Goal: Information Seeking & Learning: Compare options

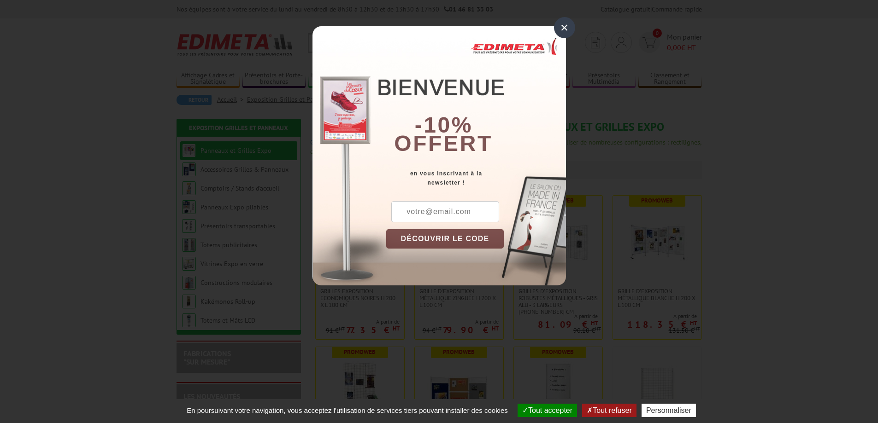
click at [562, 29] on div "×" at bounding box center [564, 27] width 21 height 21
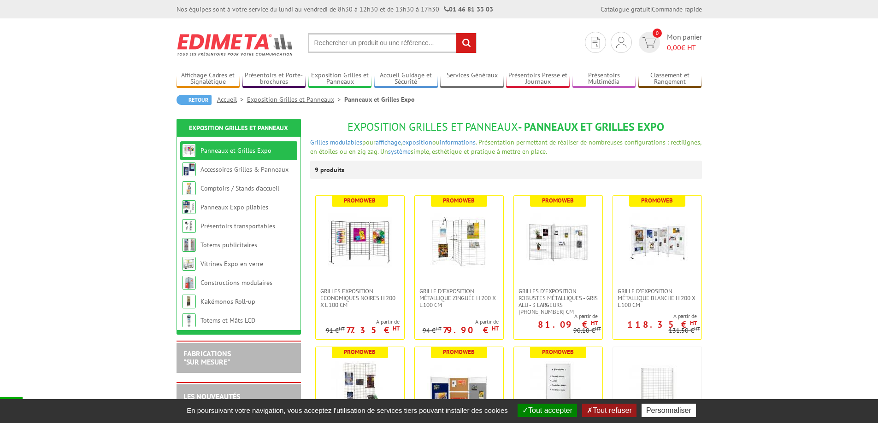
scroll to position [123, 0]
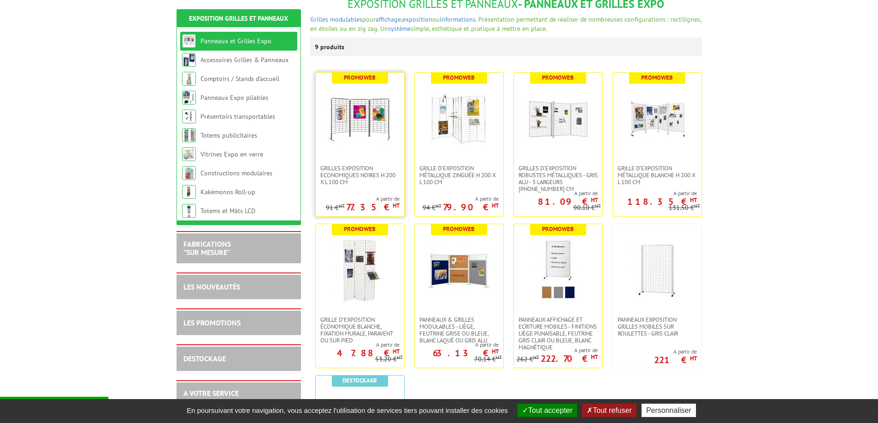
click at [360, 131] on img at bounding box center [360, 119] width 65 height 65
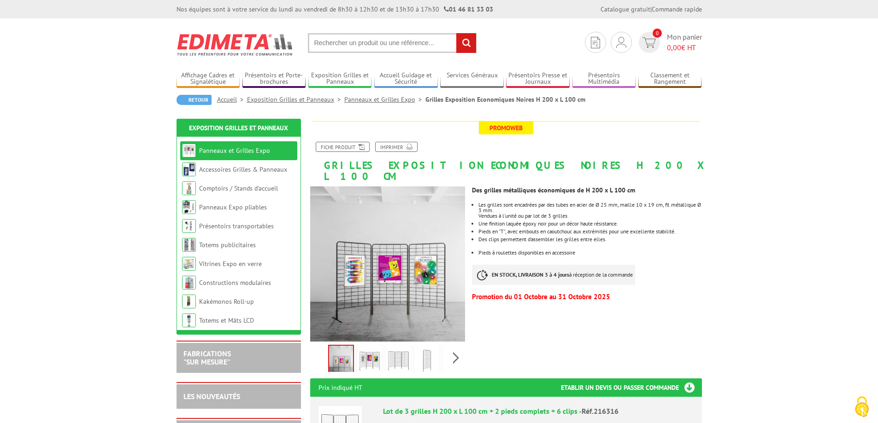
click at [261, 152] on link "Panneaux et Grilles Expo" at bounding box center [234, 151] width 71 height 8
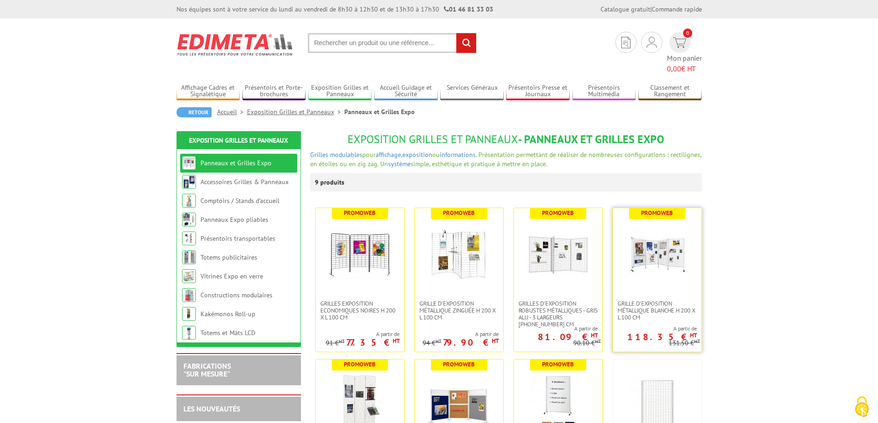
click at [657, 236] on img at bounding box center [657, 254] width 65 height 65
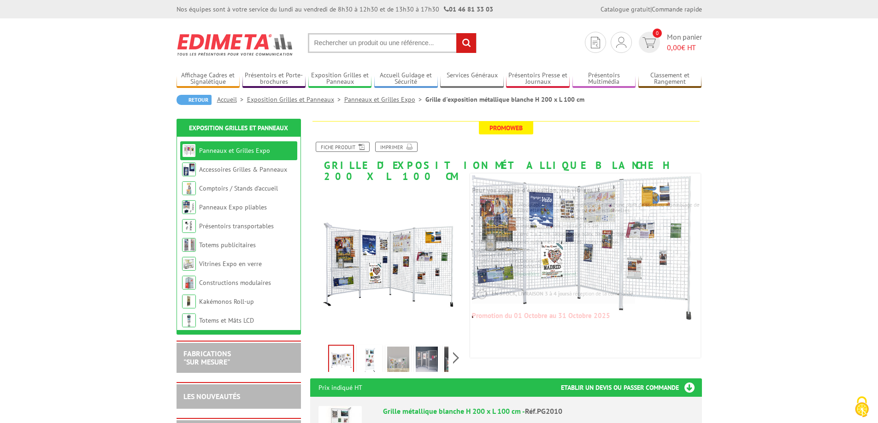
click at [367, 351] on img at bounding box center [369, 361] width 22 height 29
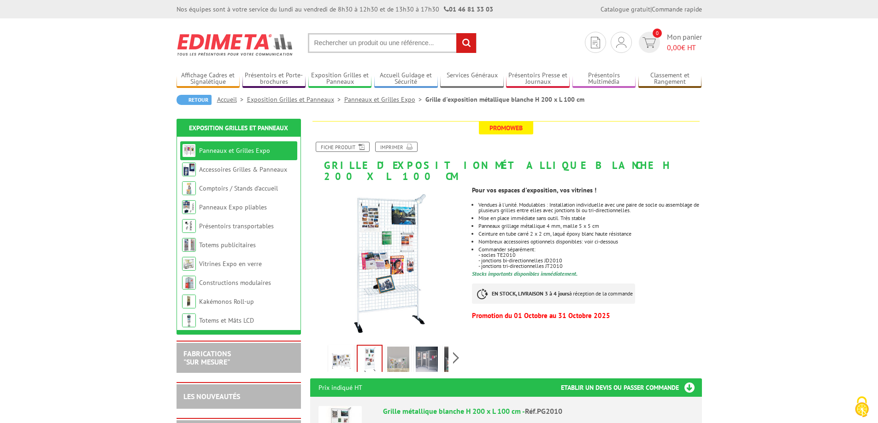
click at [399, 349] on img at bounding box center [398, 361] width 22 height 29
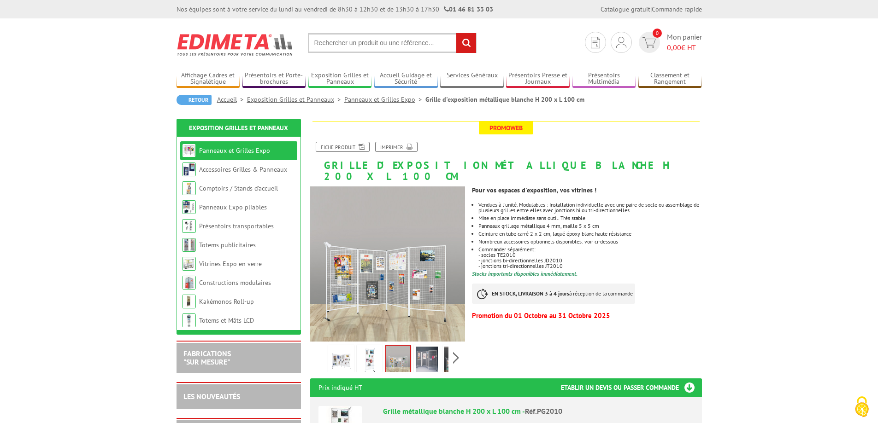
click at [423, 350] on img at bounding box center [427, 361] width 22 height 29
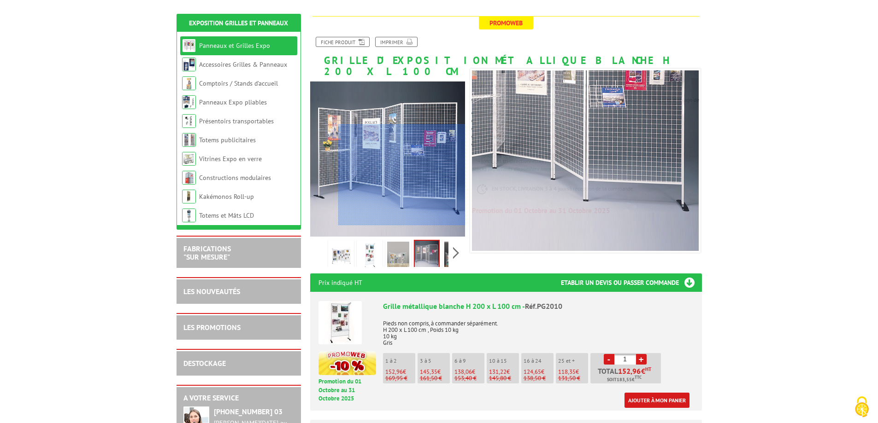
scroll to position [123, 0]
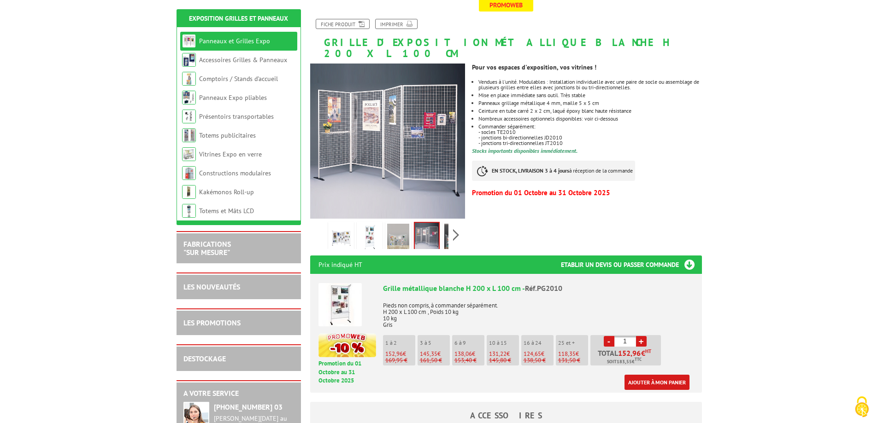
click at [344, 307] on img at bounding box center [339, 304] width 43 height 43
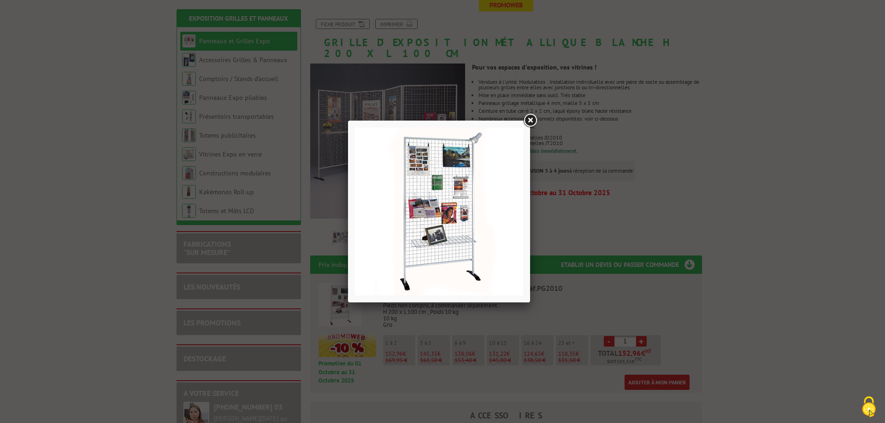
click at [530, 119] on link at bounding box center [530, 120] width 17 height 17
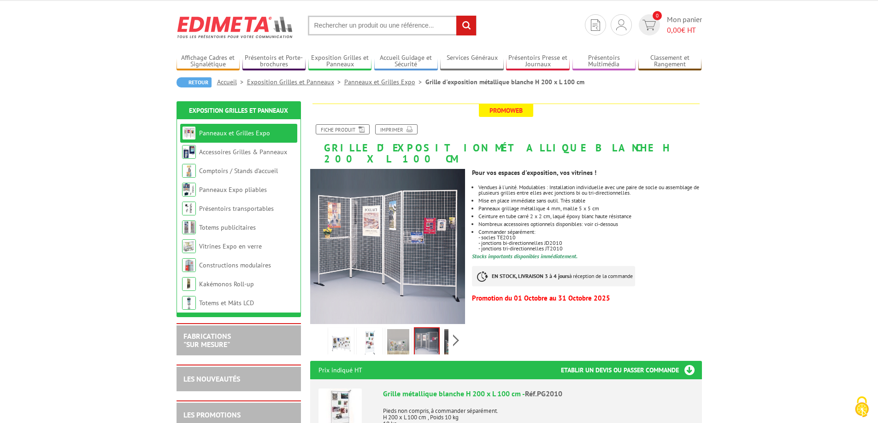
scroll to position [0, 0]
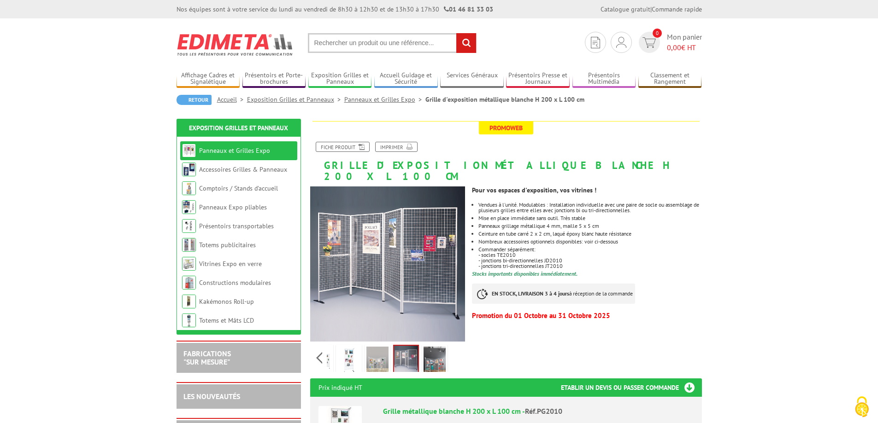
click at [455, 347] on div "Previous Next" at bounding box center [387, 358] width 155 height 32
click at [434, 348] on img at bounding box center [434, 361] width 22 height 29
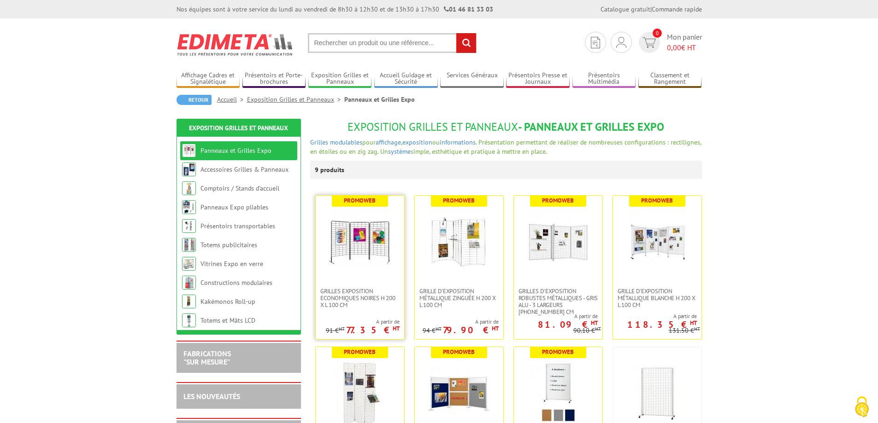
click at [385, 255] on img at bounding box center [360, 242] width 65 height 65
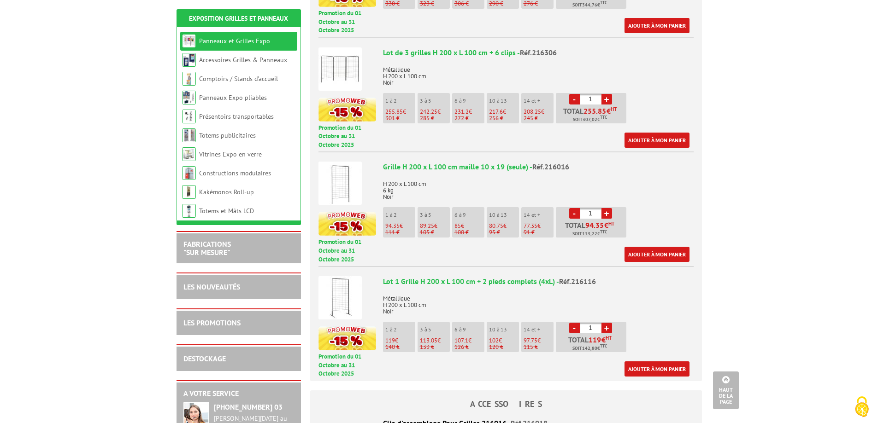
scroll to position [492, 0]
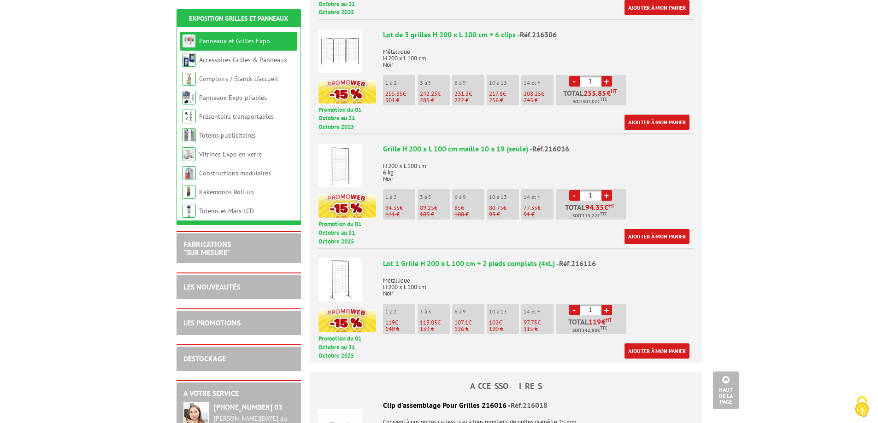
click at [461, 319] on span "107.1" at bounding box center [461, 323] width 14 height 8
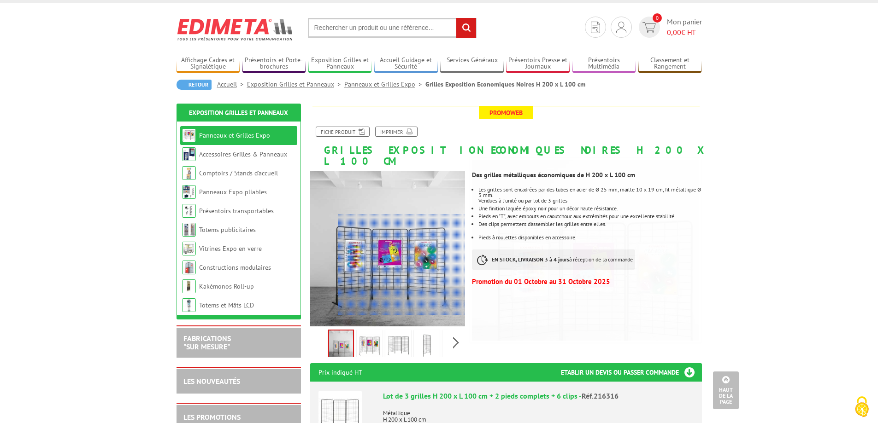
scroll to position [0, 0]
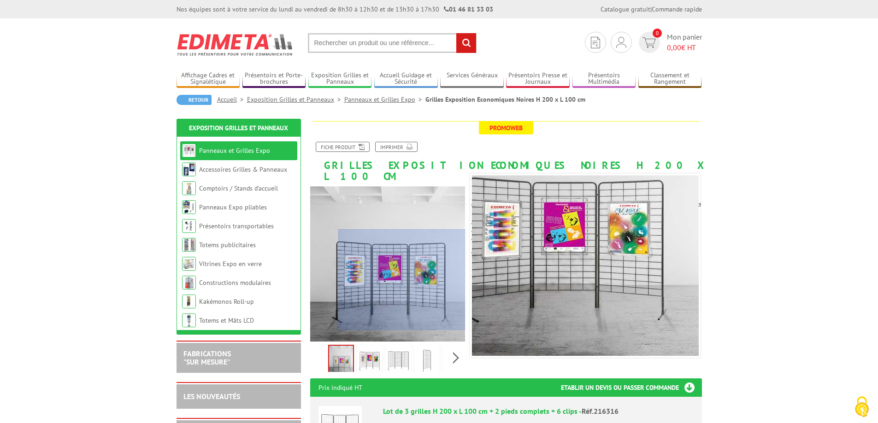
click at [421, 297] on div at bounding box center [401, 279] width 127 height 101
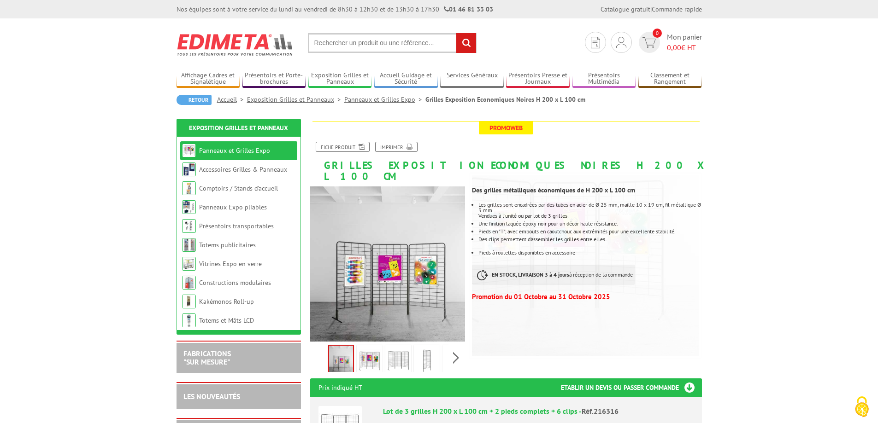
click at [572, 266] on img at bounding box center [560, 218] width 276 height 276
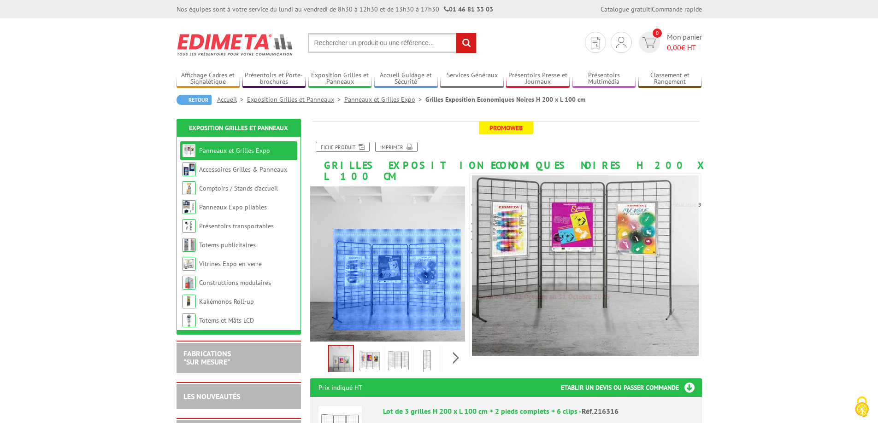
click at [397, 296] on div at bounding box center [397, 279] width 127 height 101
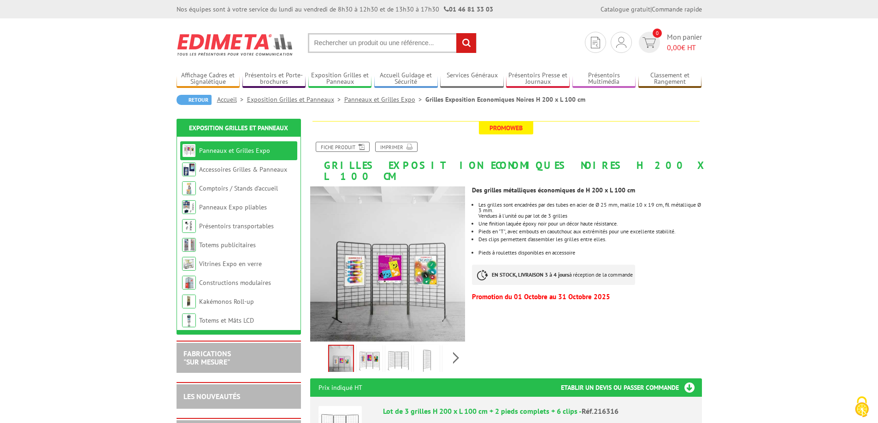
click at [375, 351] on img at bounding box center [369, 361] width 22 height 29
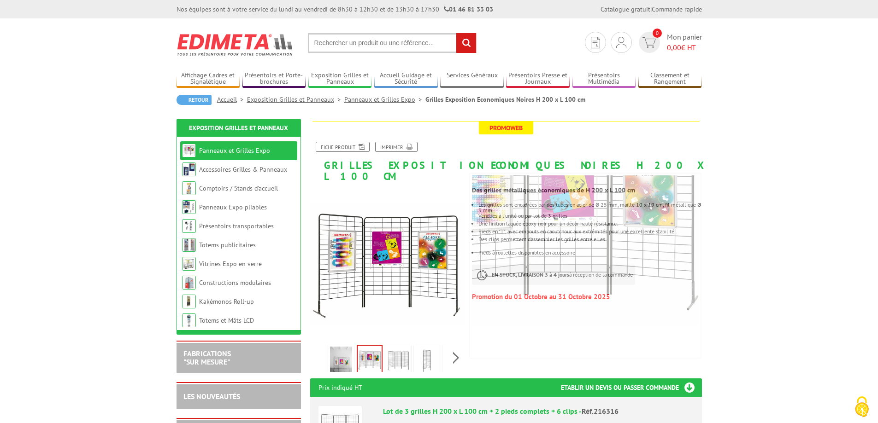
click at [402, 350] on img at bounding box center [398, 361] width 22 height 29
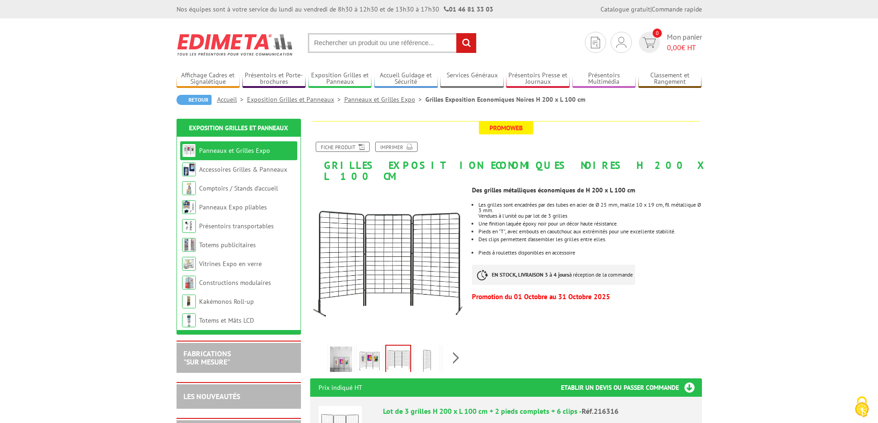
click at [260, 154] on link "Panneaux et Grilles Expo" at bounding box center [234, 151] width 71 height 8
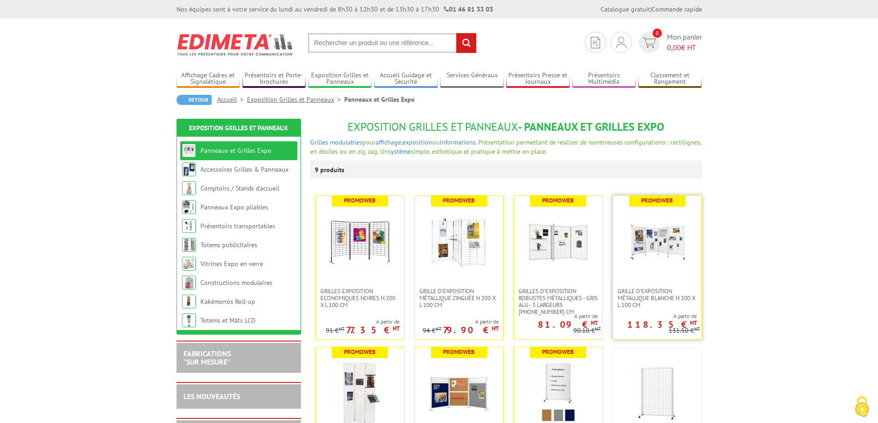
click at [642, 247] on img at bounding box center [657, 242] width 65 height 65
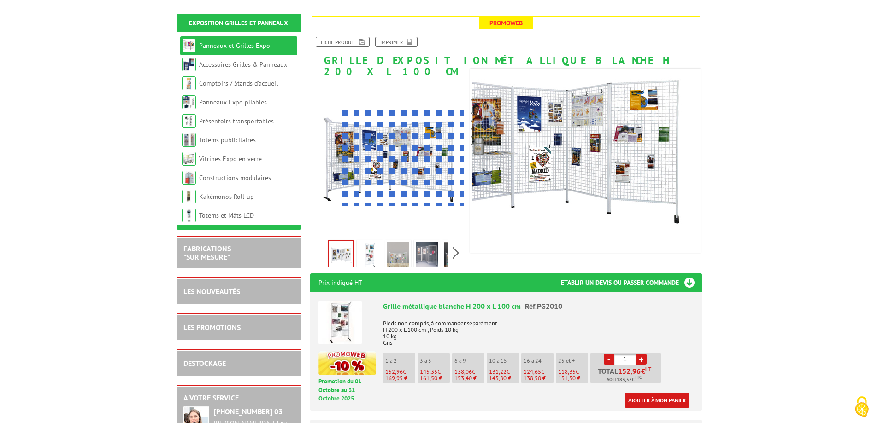
scroll to position [123, 0]
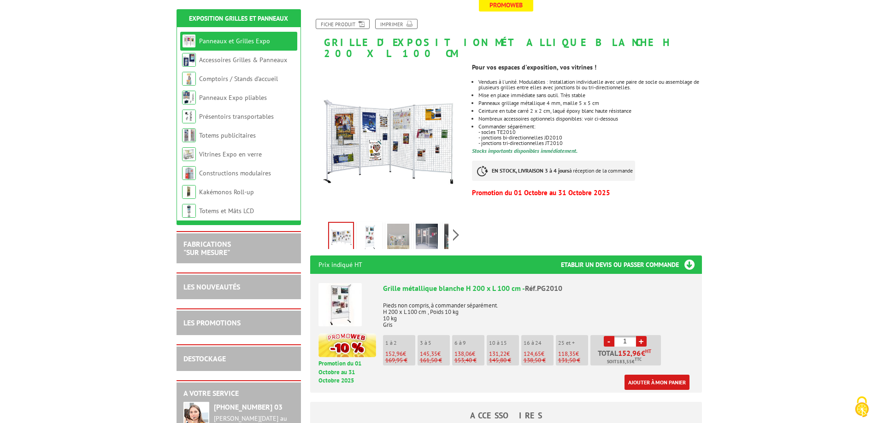
click at [466, 350] on span "138,06" at bounding box center [463, 354] width 18 height 8
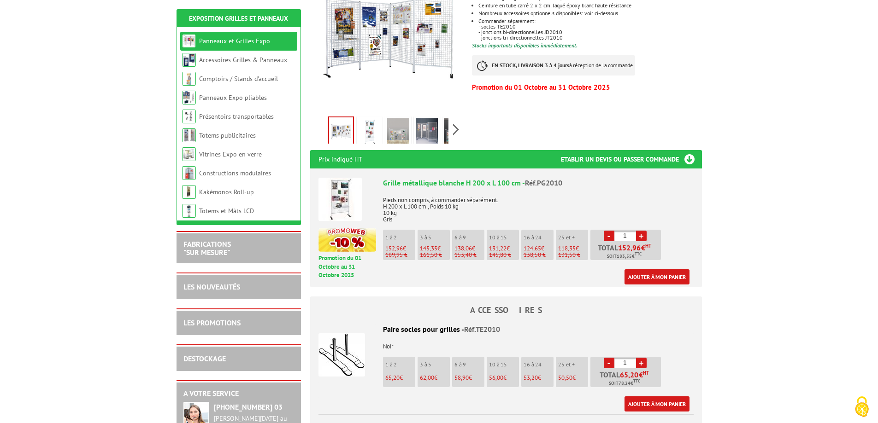
scroll to position [246, 0]
